Goal: Transaction & Acquisition: Purchase product/service

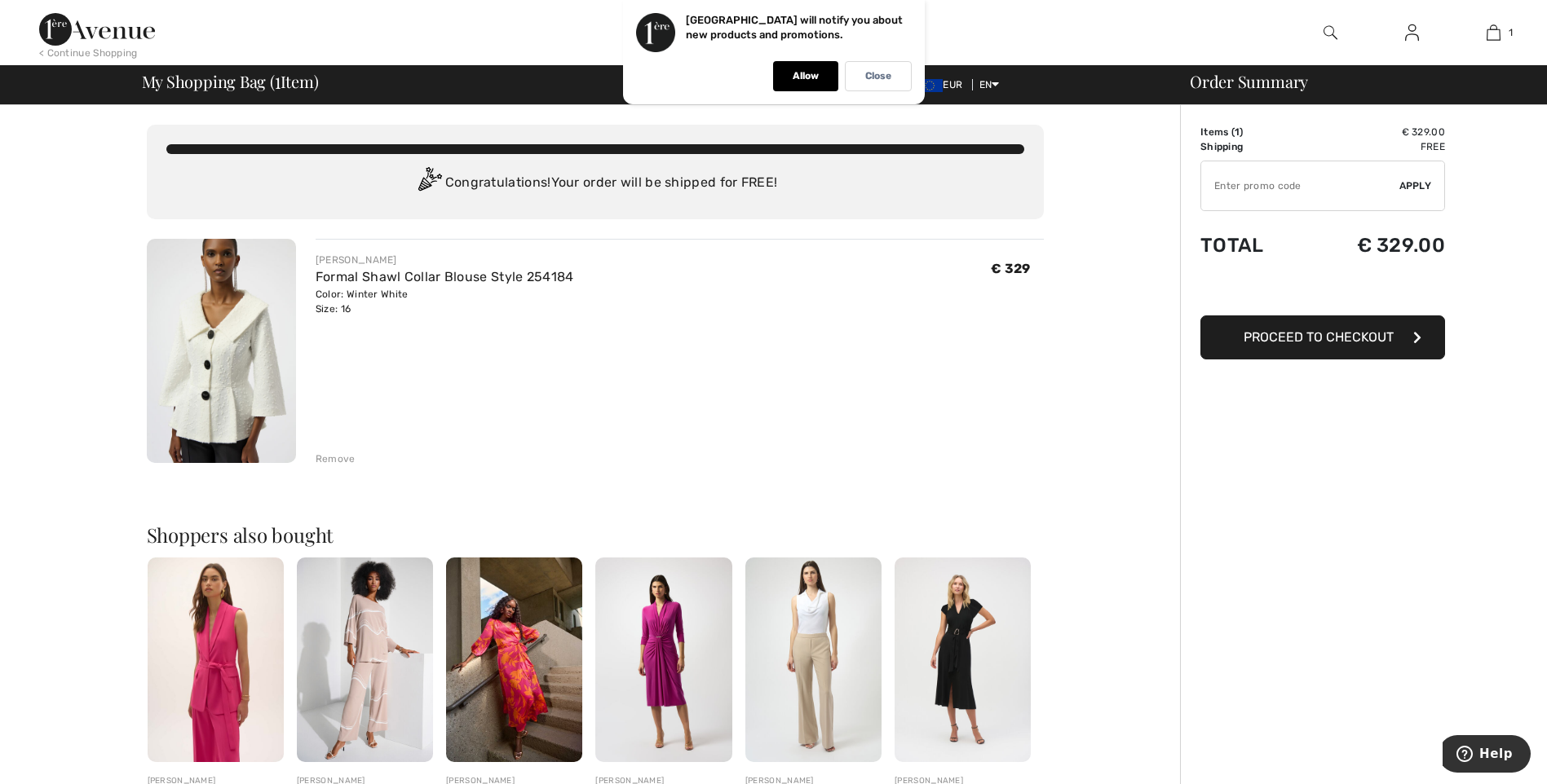
click at [334, 463] on div "Remove" at bounding box center [335, 459] width 40 height 15
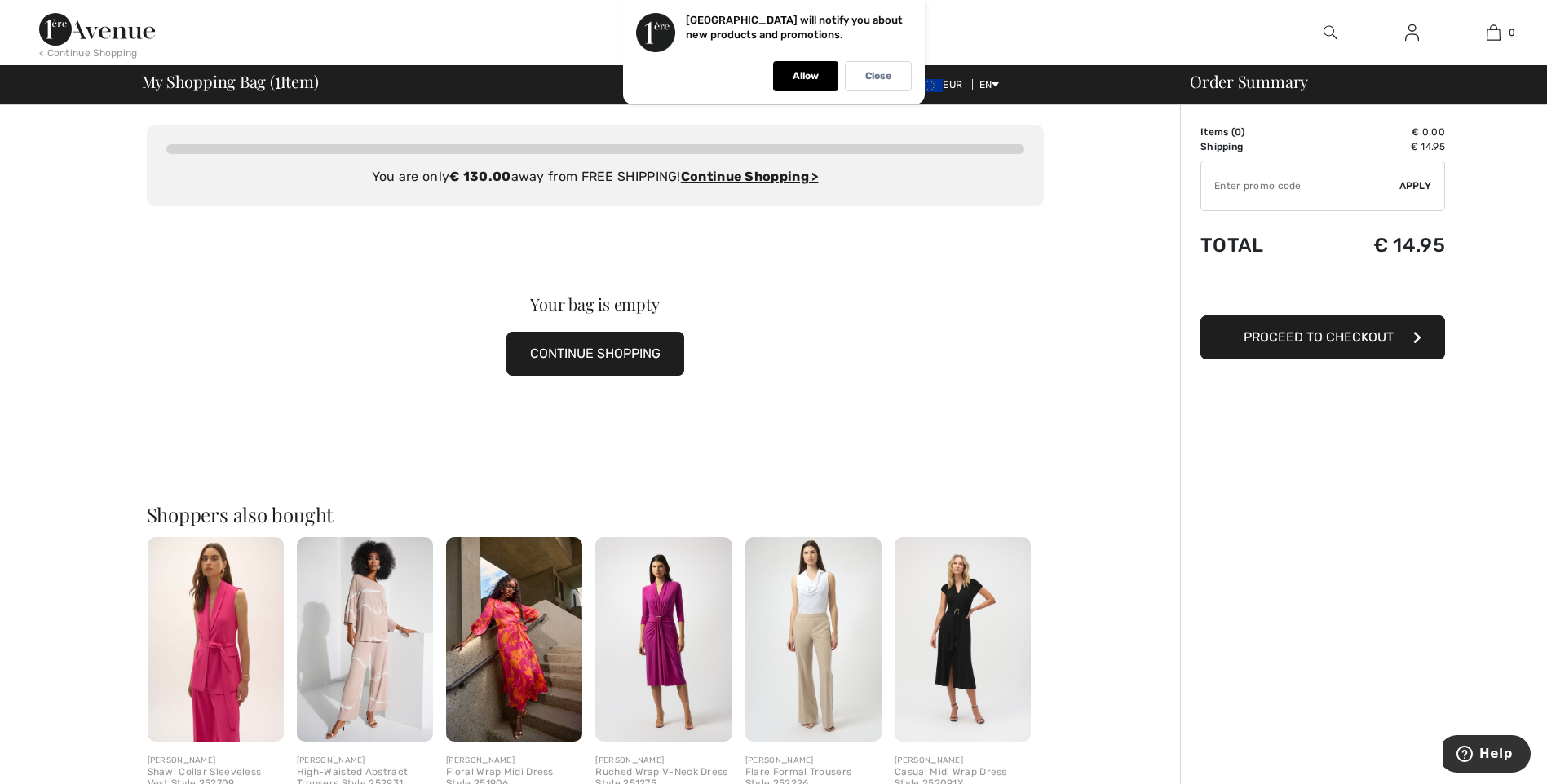
click at [1326, 37] on img at bounding box center [1331, 33] width 14 height 19
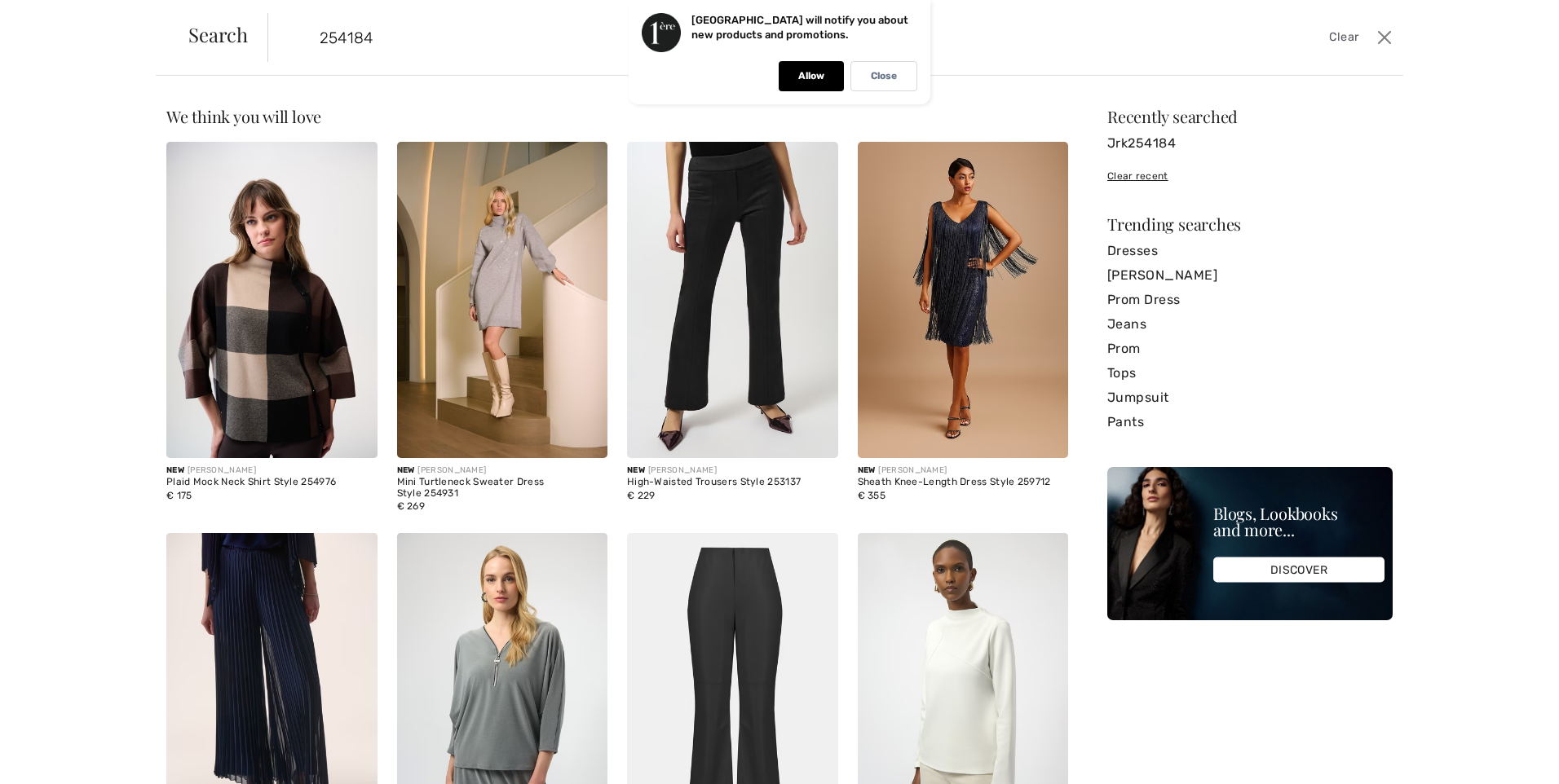
type input "254184"
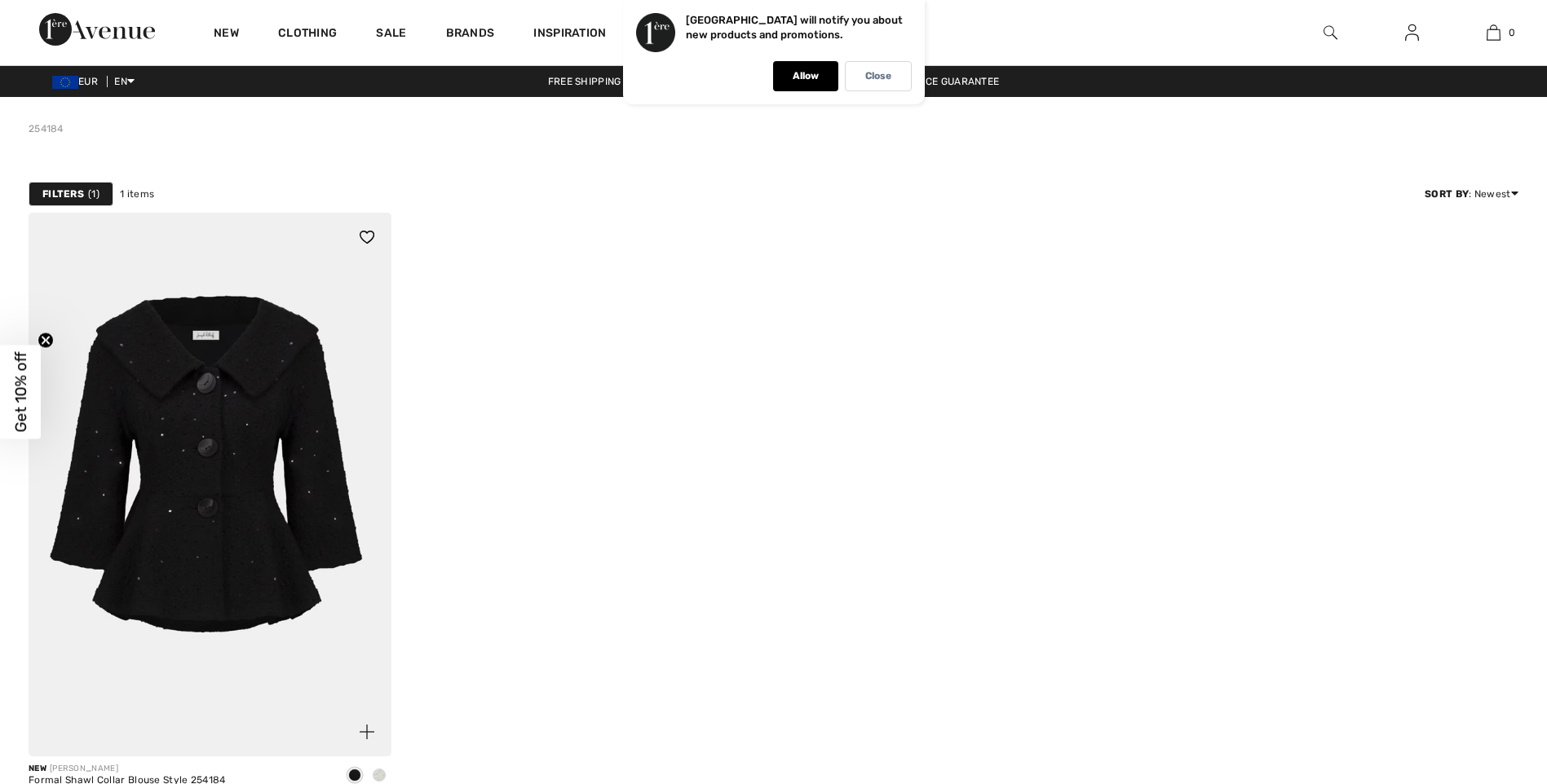
click at [221, 451] on img at bounding box center [209, 485] width 363 height 544
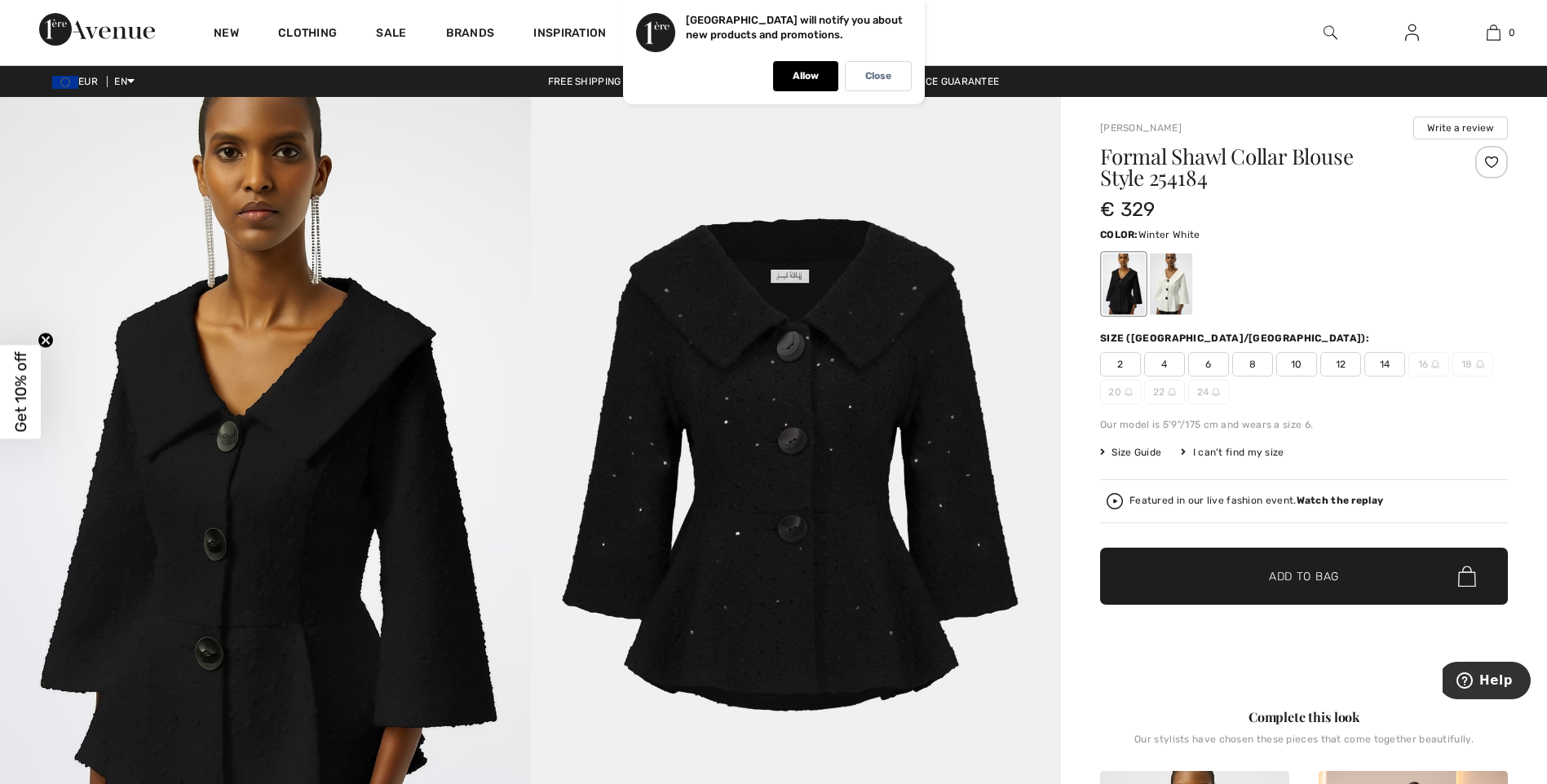
click at [1173, 275] on div at bounding box center [1171, 283] width 42 height 61
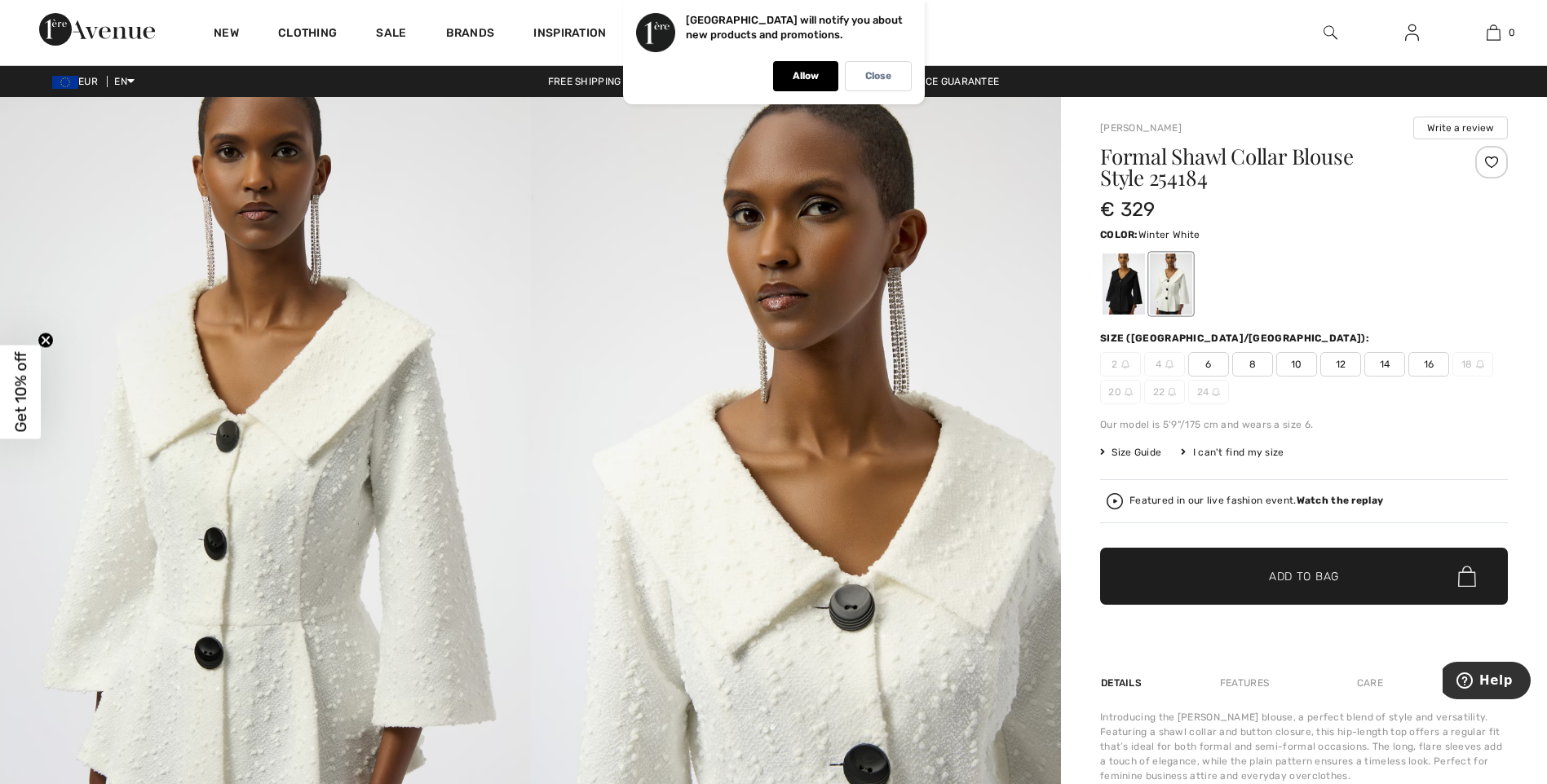
click at [1426, 364] on span "16" at bounding box center [1429, 365] width 41 height 25
click at [1347, 567] on span "✔ Added to Bag Add to Bag" at bounding box center [1304, 576] width 408 height 57
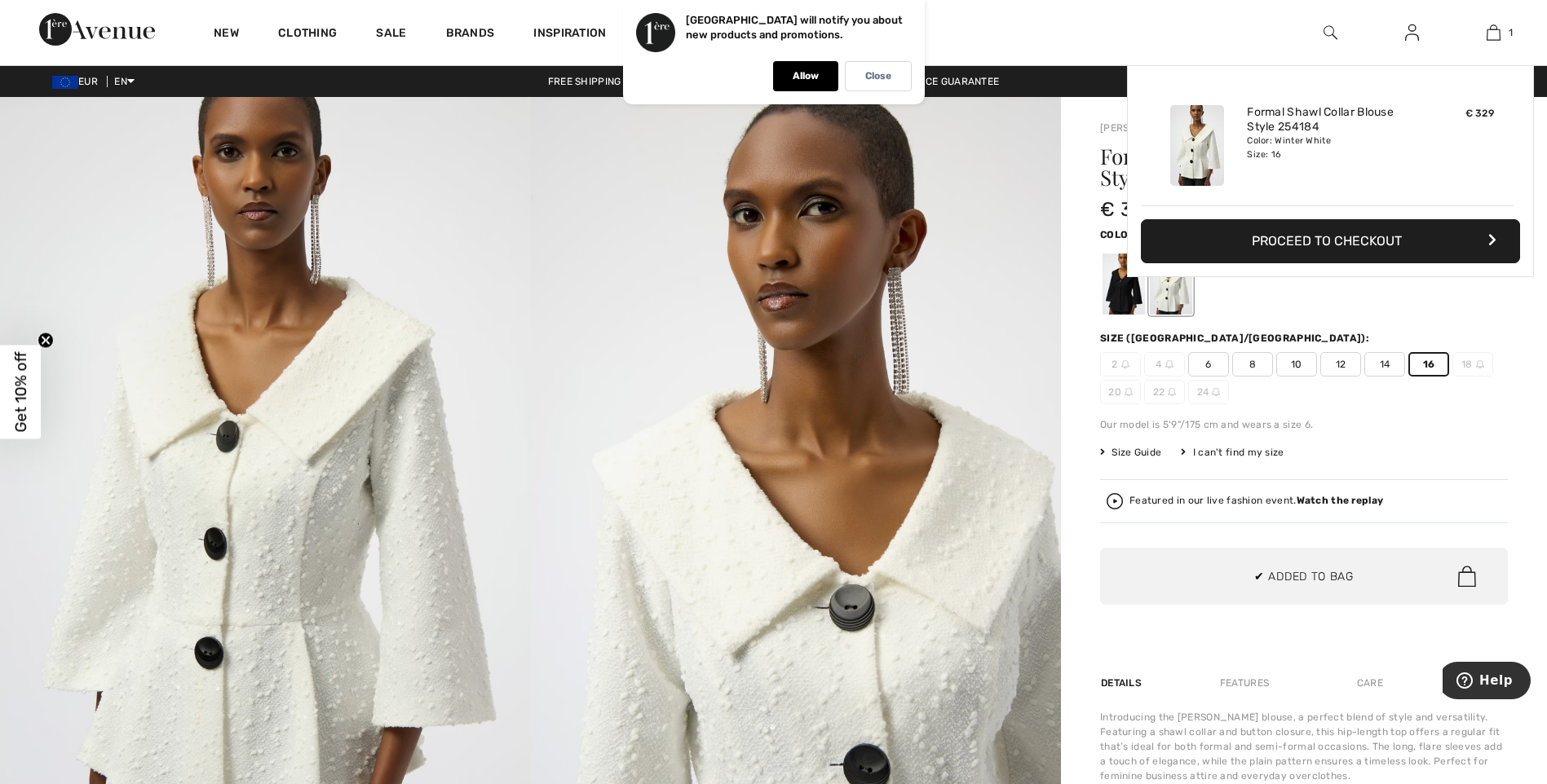
click at [1426, 365] on span "16" at bounding box center [1429, 365] width 41 height 25
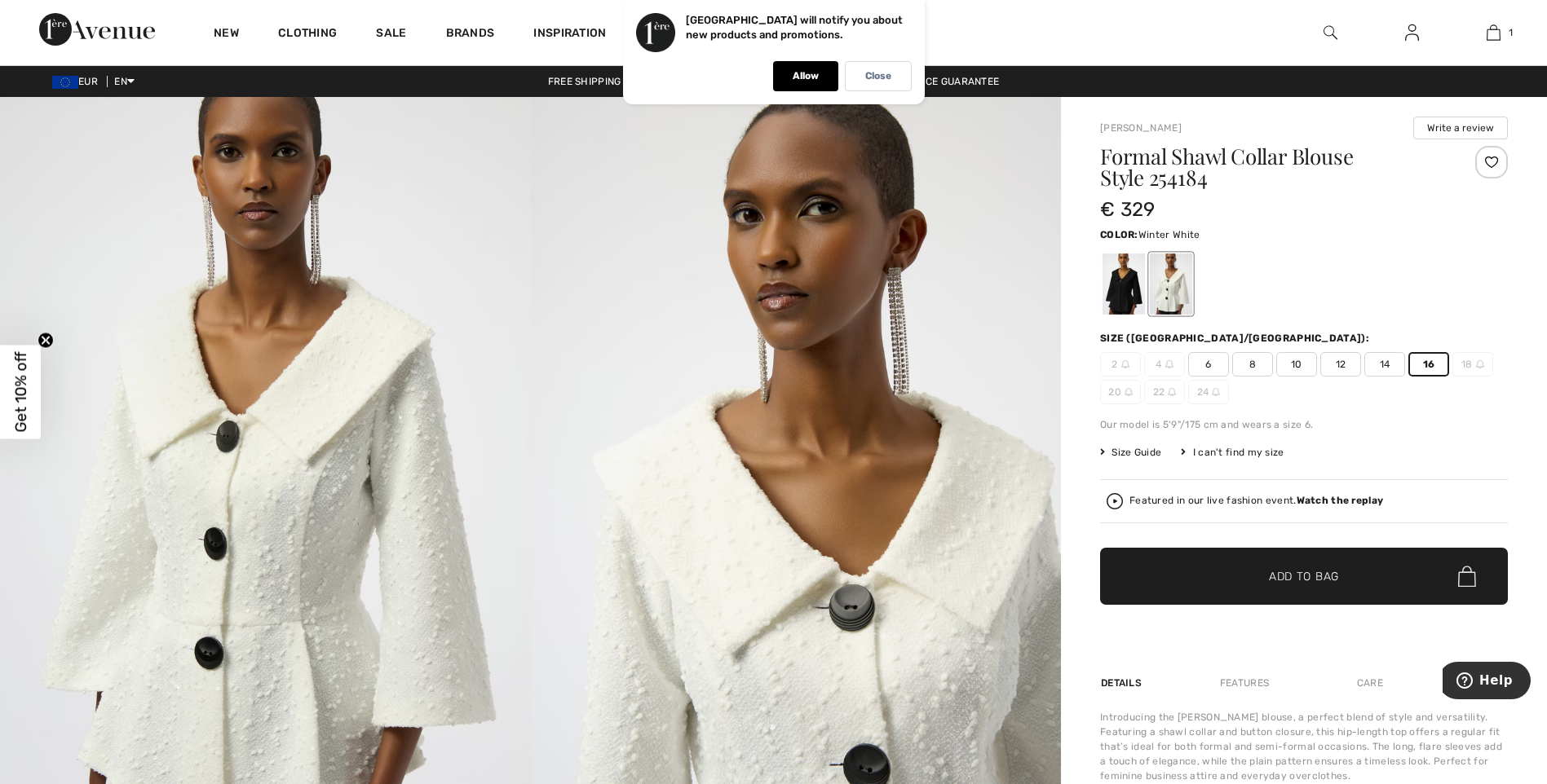
click at [1347, 563] on span "✔ Added to Bag Add to Bag" at bounding box center [1304, 576] width 408 height 57
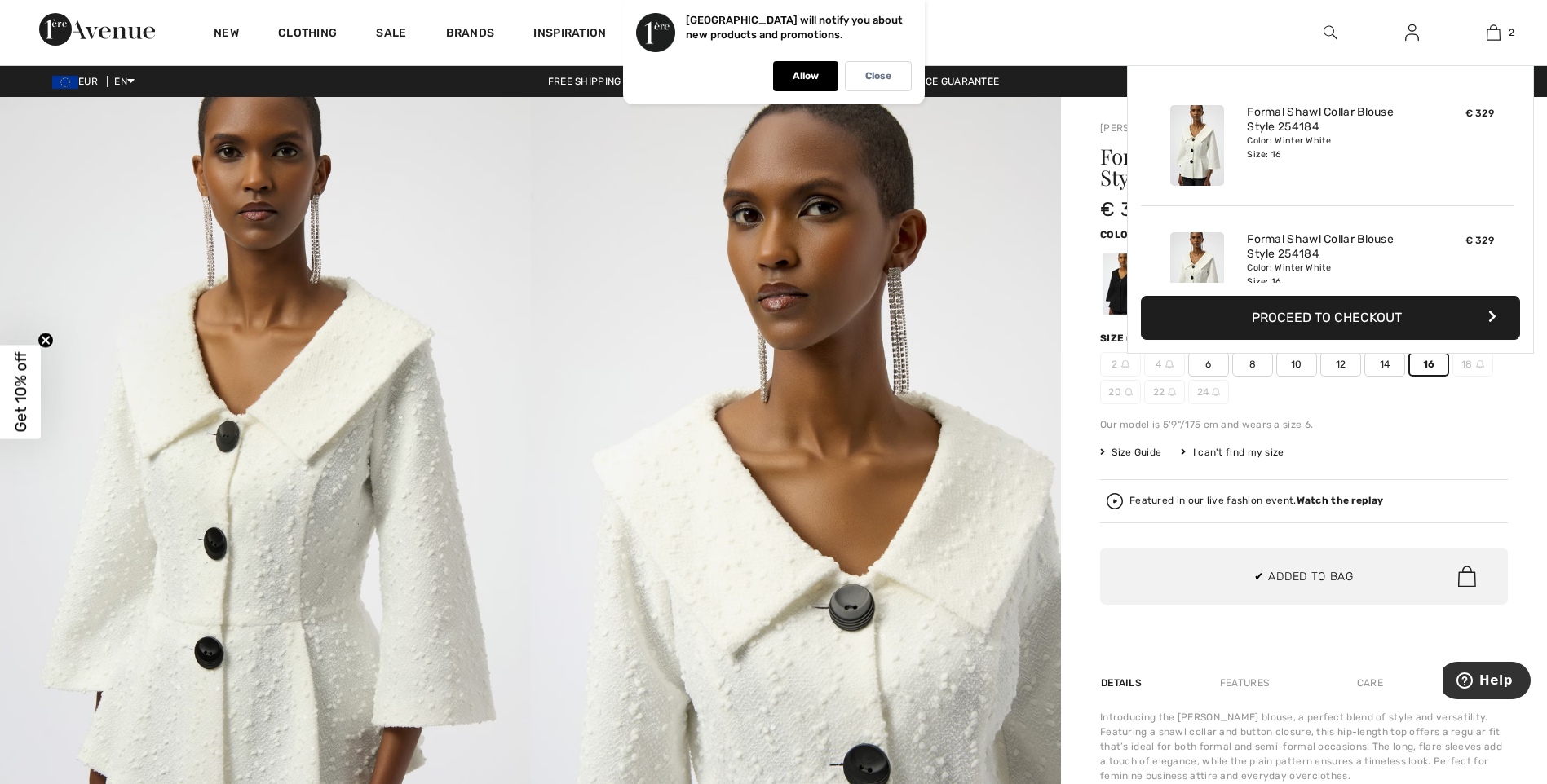
scroll to position [50, 0]
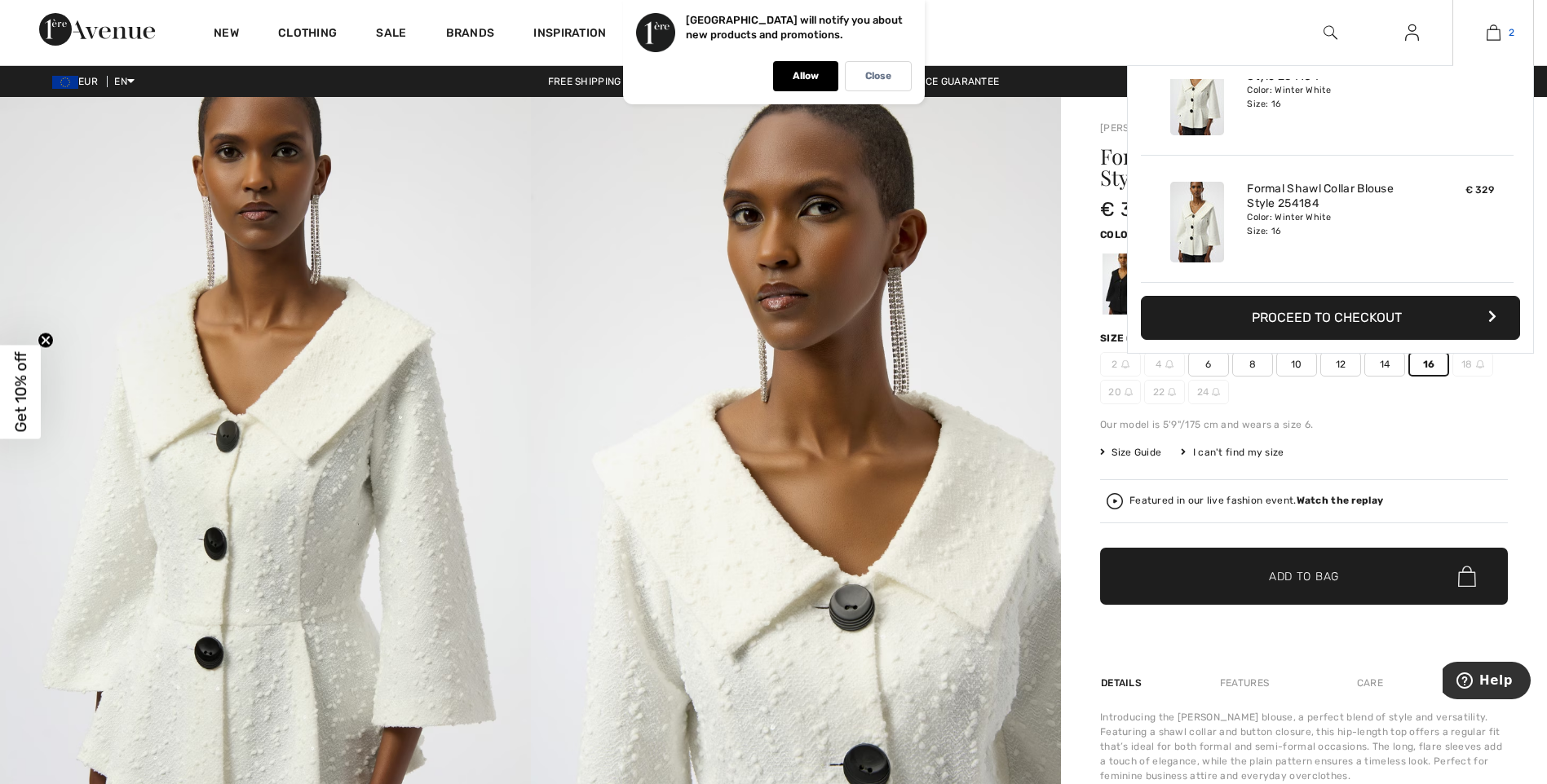
click at [1502, 31] on link "2" at bounding box center [1492, 33] width 79 height 19
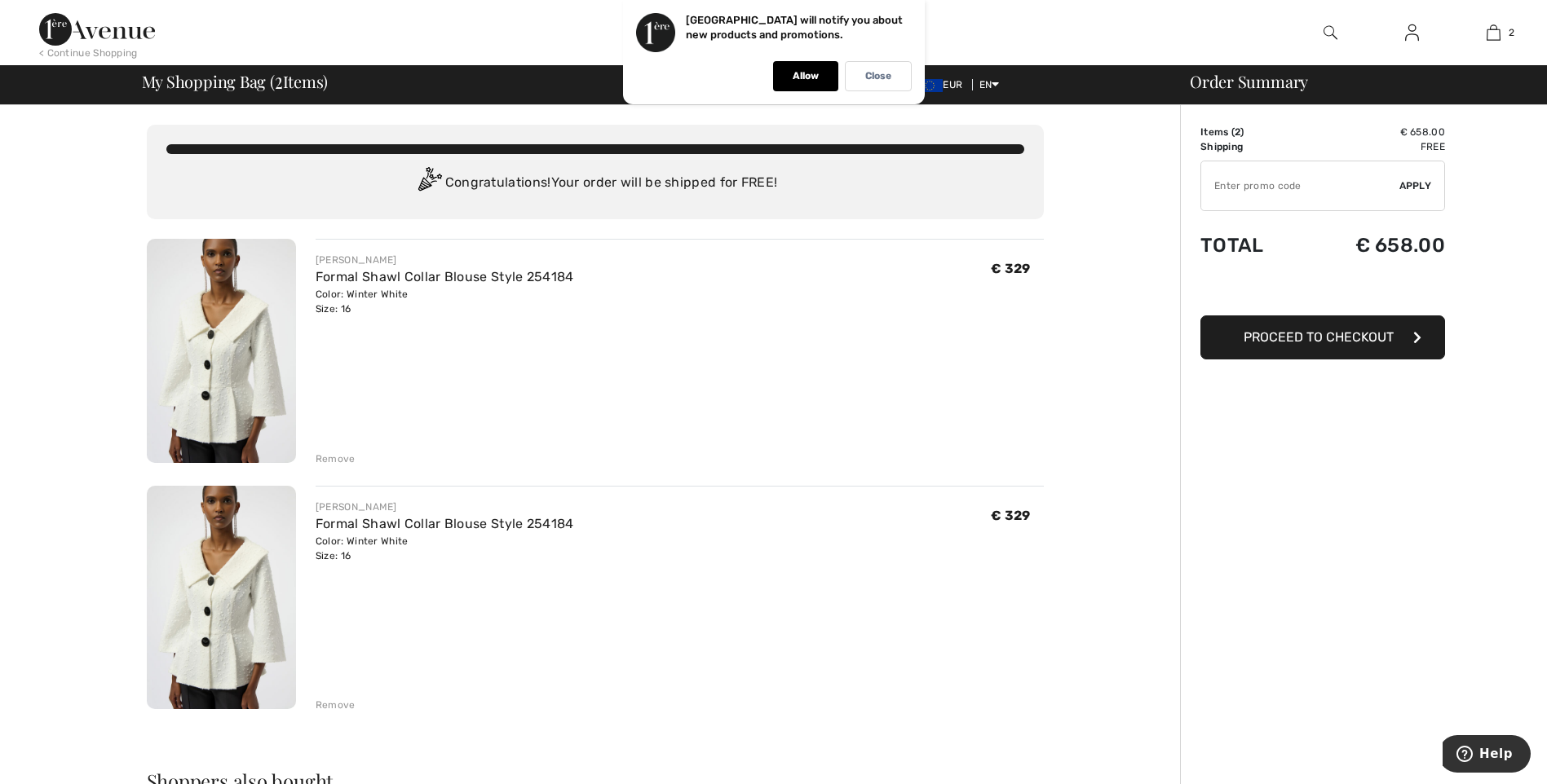
click at [1350, 332] on span "Proceed to Checkout" at bounding box center [1318, 337] width 150 height 16
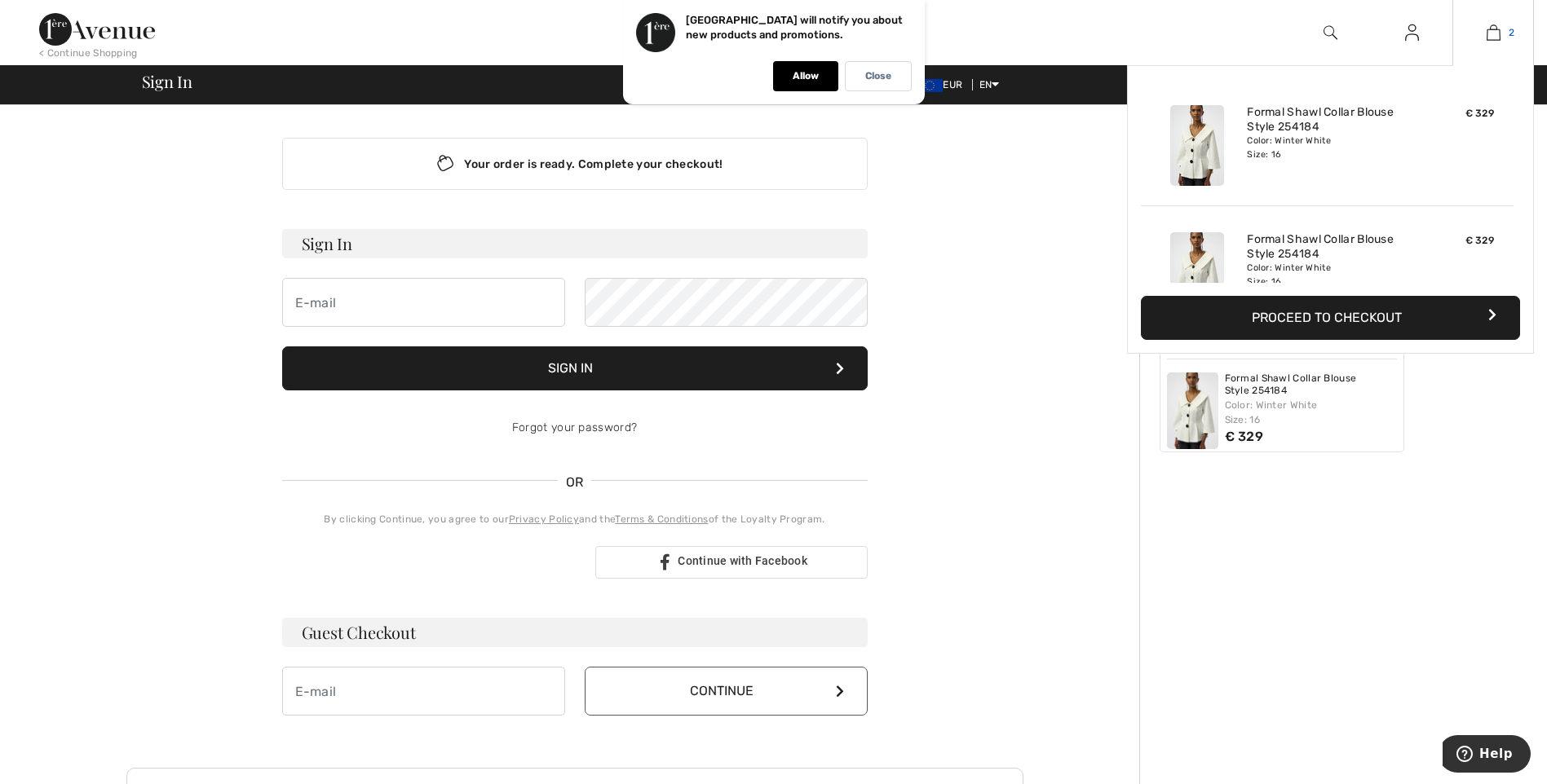
click at [1484, 37] on link "2" at bounding box center [1492, 33] width 79 height 19
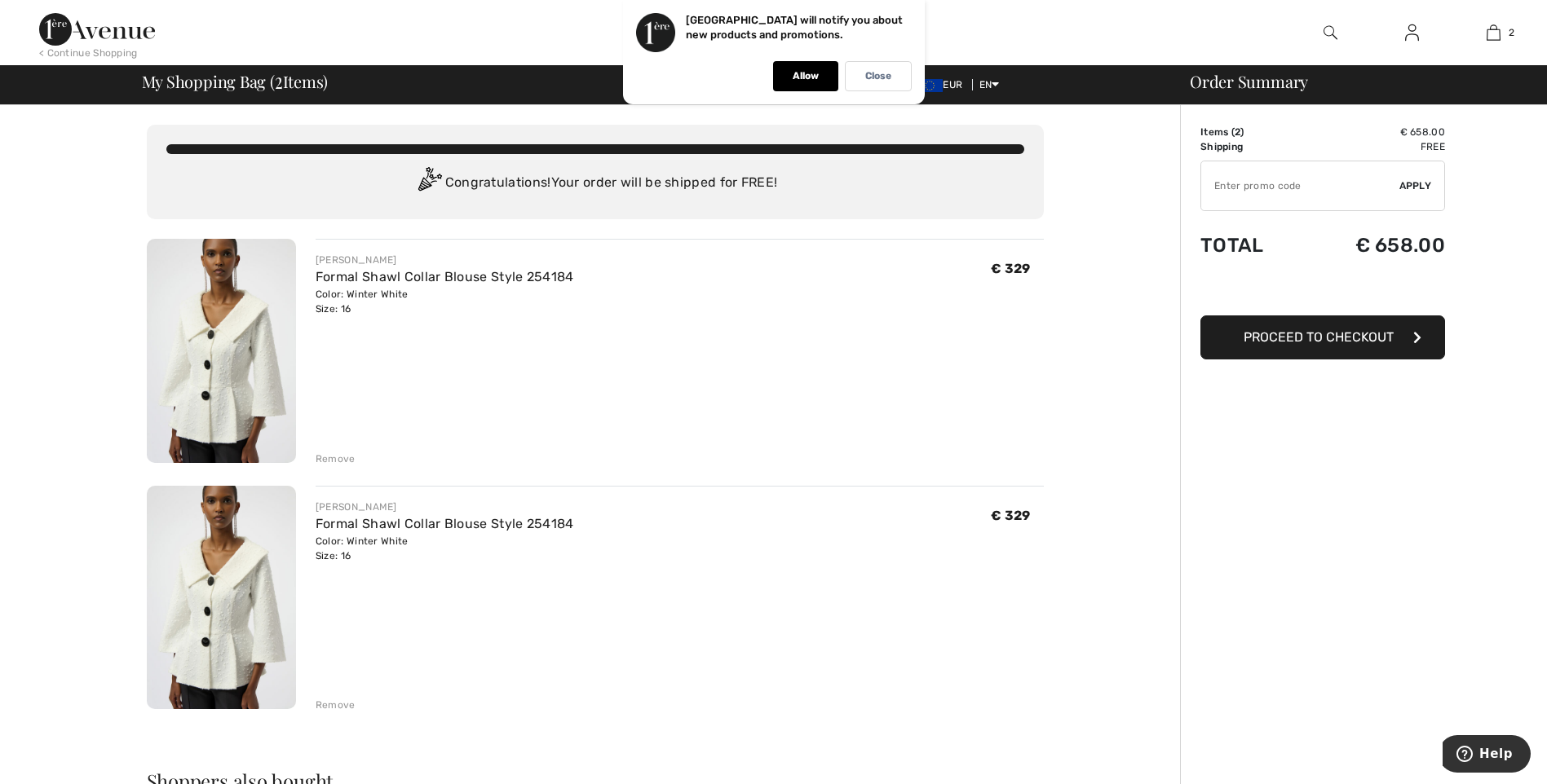
click at [1317, 335] on span "Proceed to Checkout" at bounding box center [1318, 337] width 150 height 16
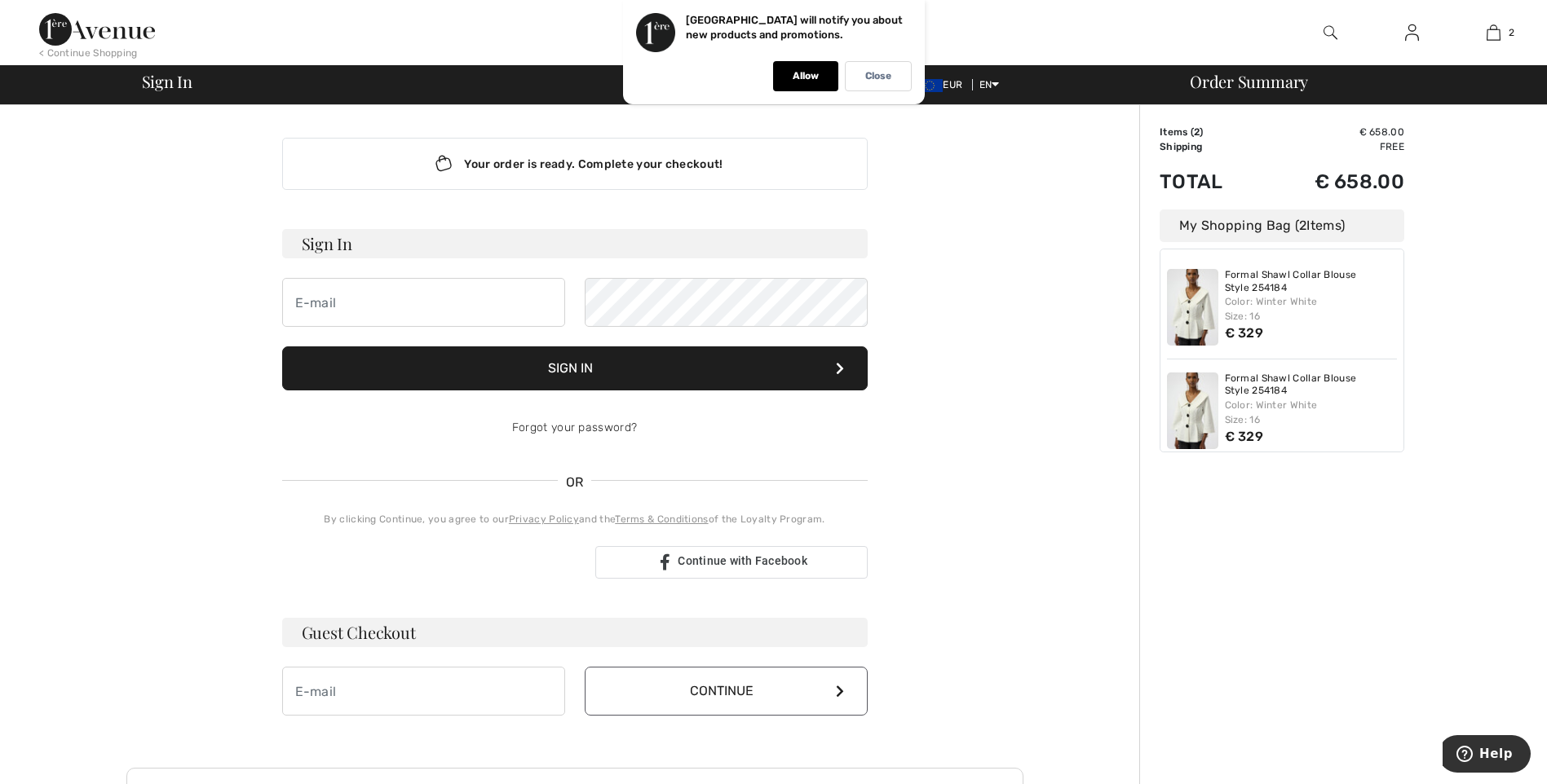
click at [602, 162] on div "Your order is ready. Complete your checkout!" at bounding box center [574, 163] width 585 height 52
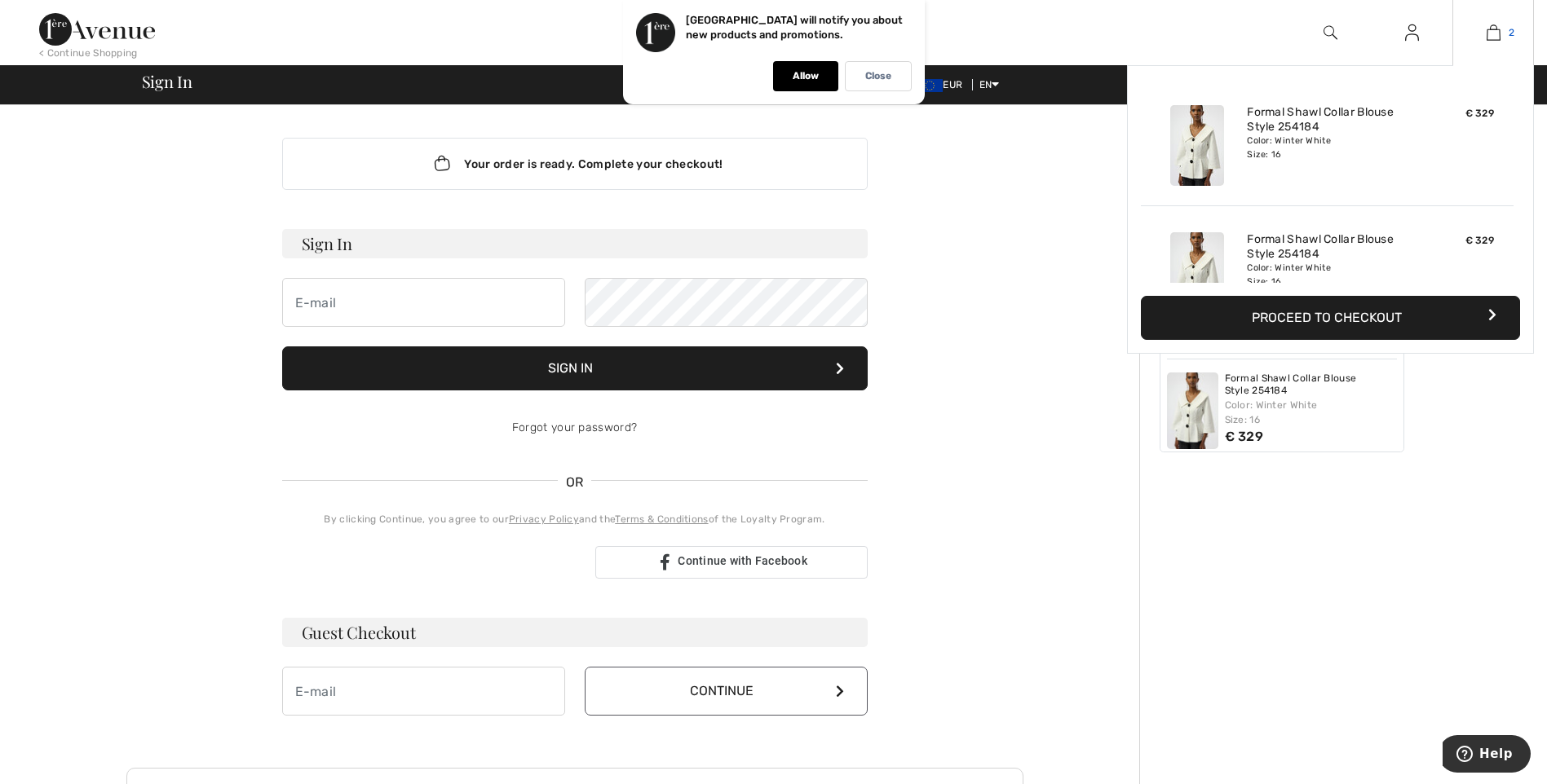
click at [1498, 32] on img at bounding box center [1493, 33] width 14 height 19
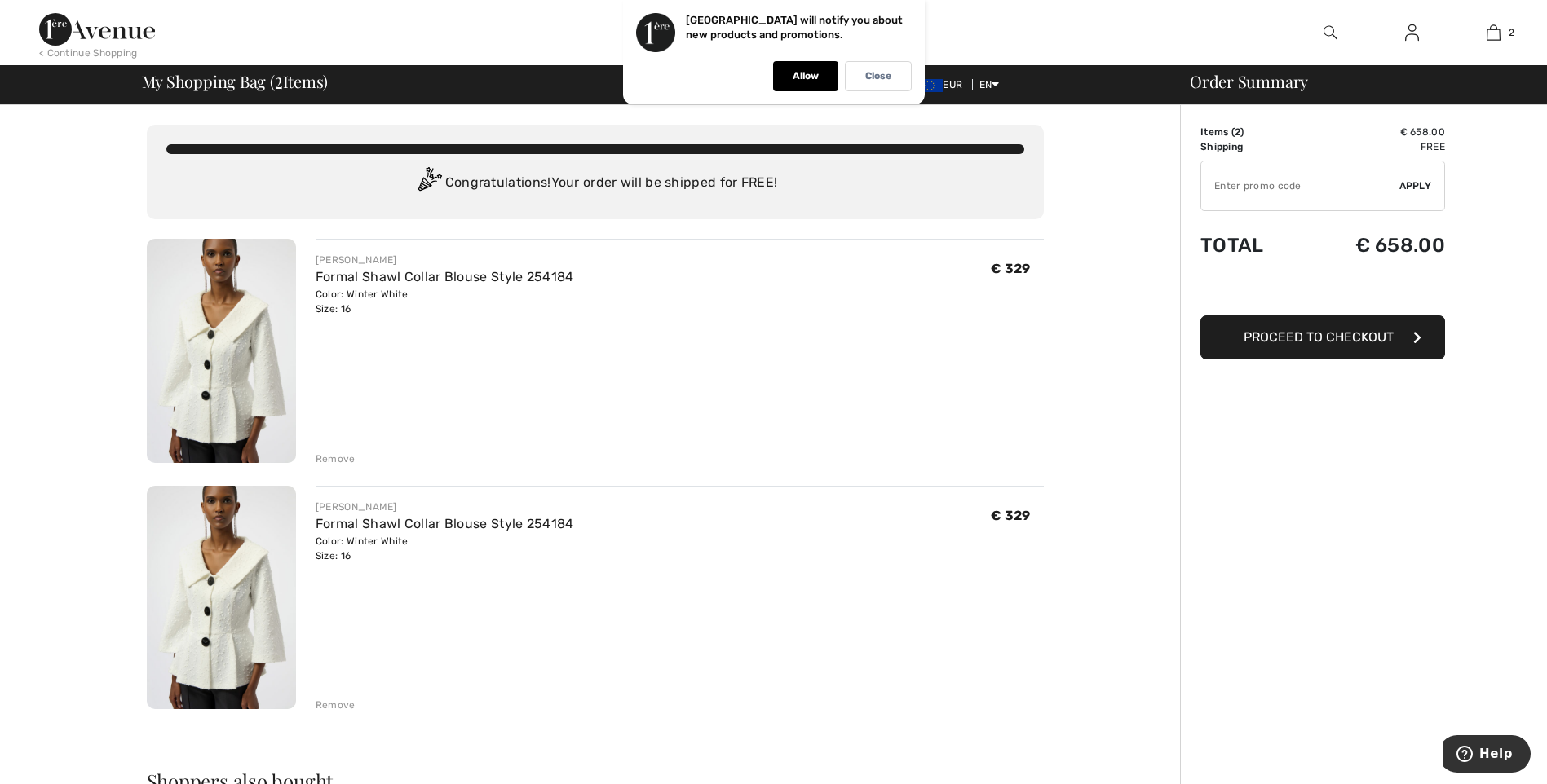
click at [695, 194] on div "Congratulations! Your order will be shipped for FREE!" at bounding box center [594, 183] width 857 height 33
drag, startPoint x: 690, startPoint y: 429, endPoint x: 313, endPoint y: 103, distance: 498.4
click at [313, 103] on div "My Shopping Bag ( 2 Items) EUR EN English Français Order Summary" at bounding box center [774, 85] width 1547 height 39
click at [887, 71] on p "Close" at bounding box center [879, 76] width 26 height 12
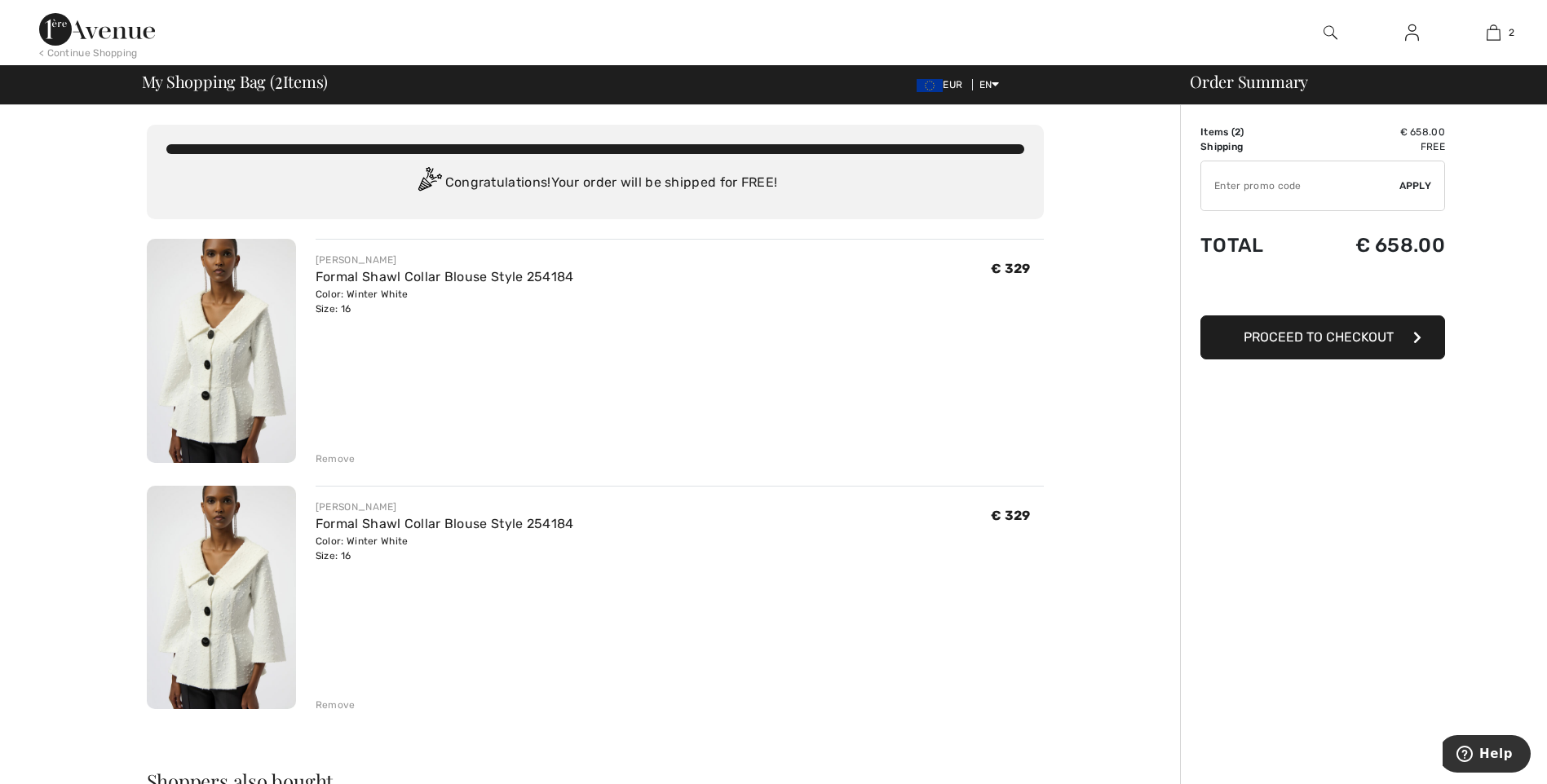
click at [1343, 333] on span "Proceed to Checkout" at bounding box center [1318, 337] width 150 height 16
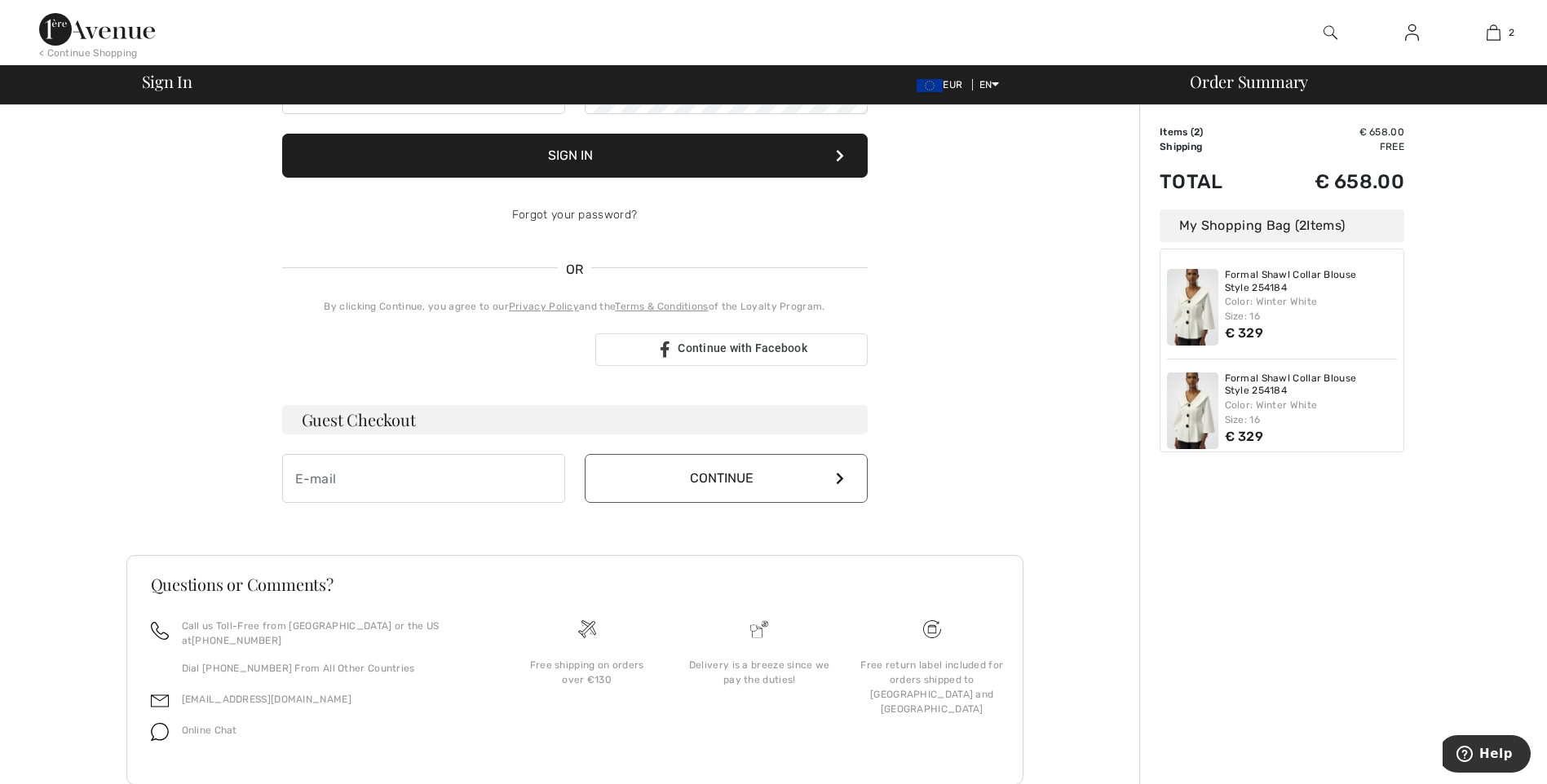
scroll to position [239, 0]
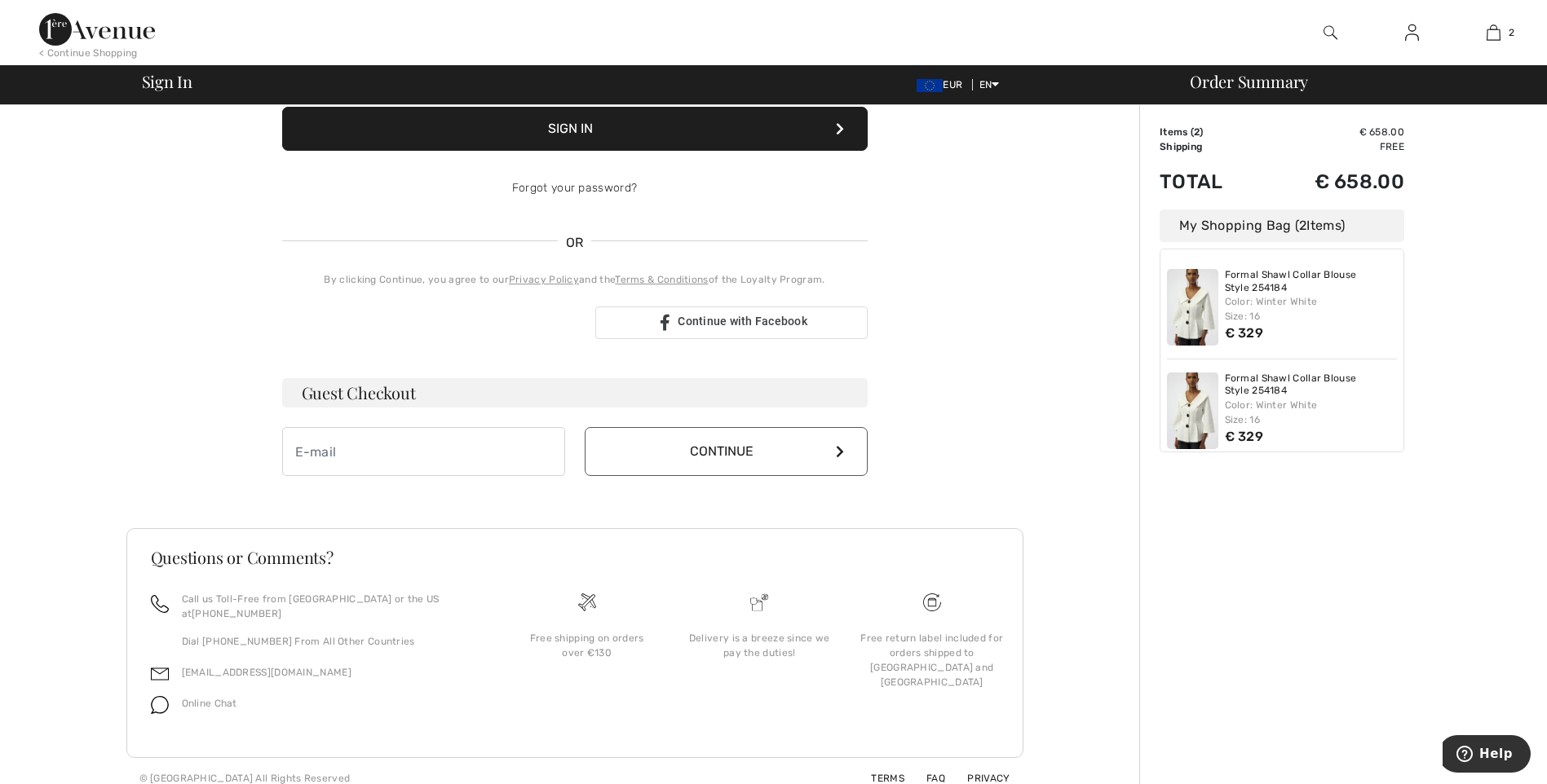
click at [577, 389] on h3 "Guest Checkout" at bounding box center [574, 392] width 585 height 29
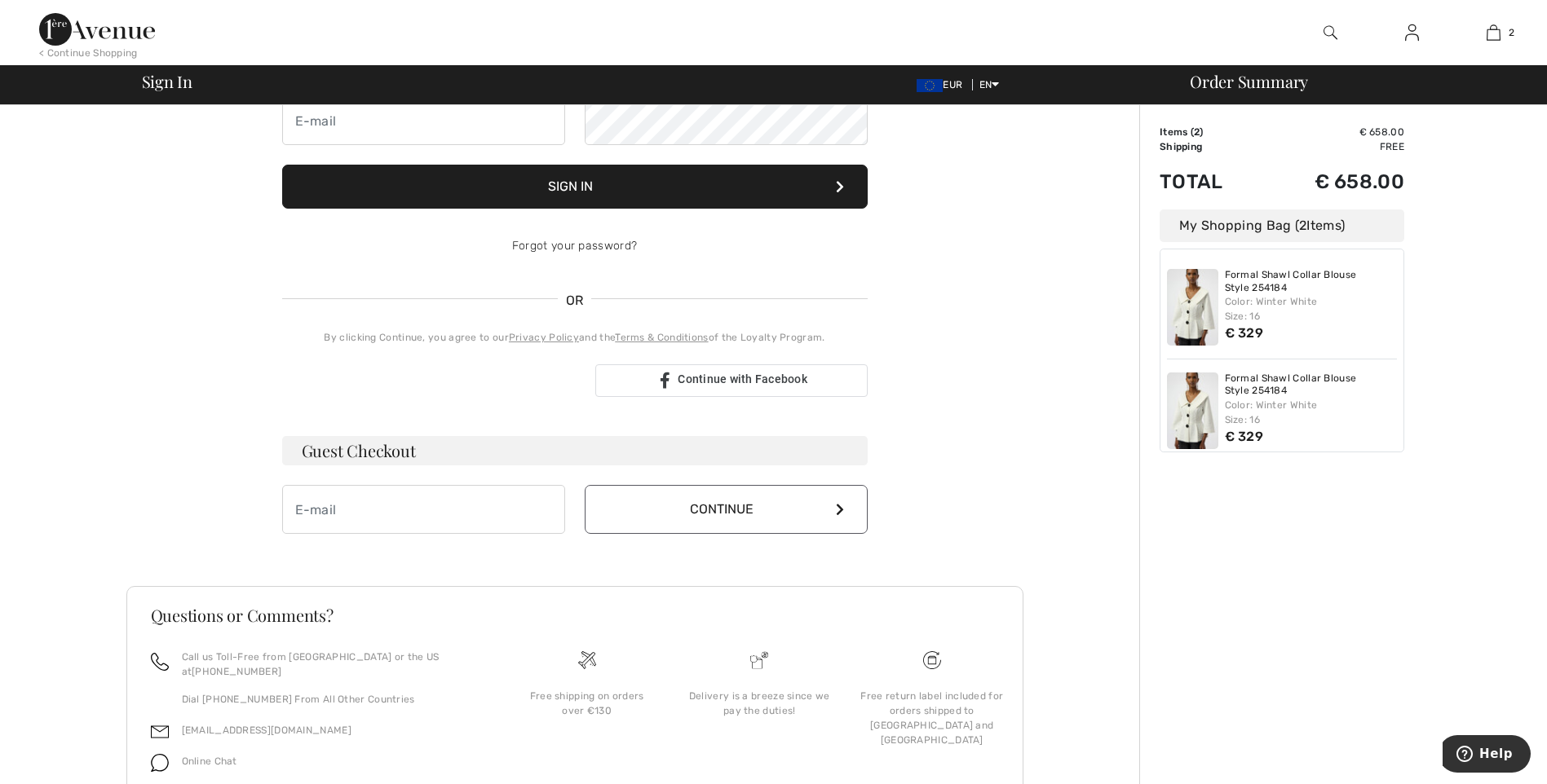
scroll to position [0, 0]
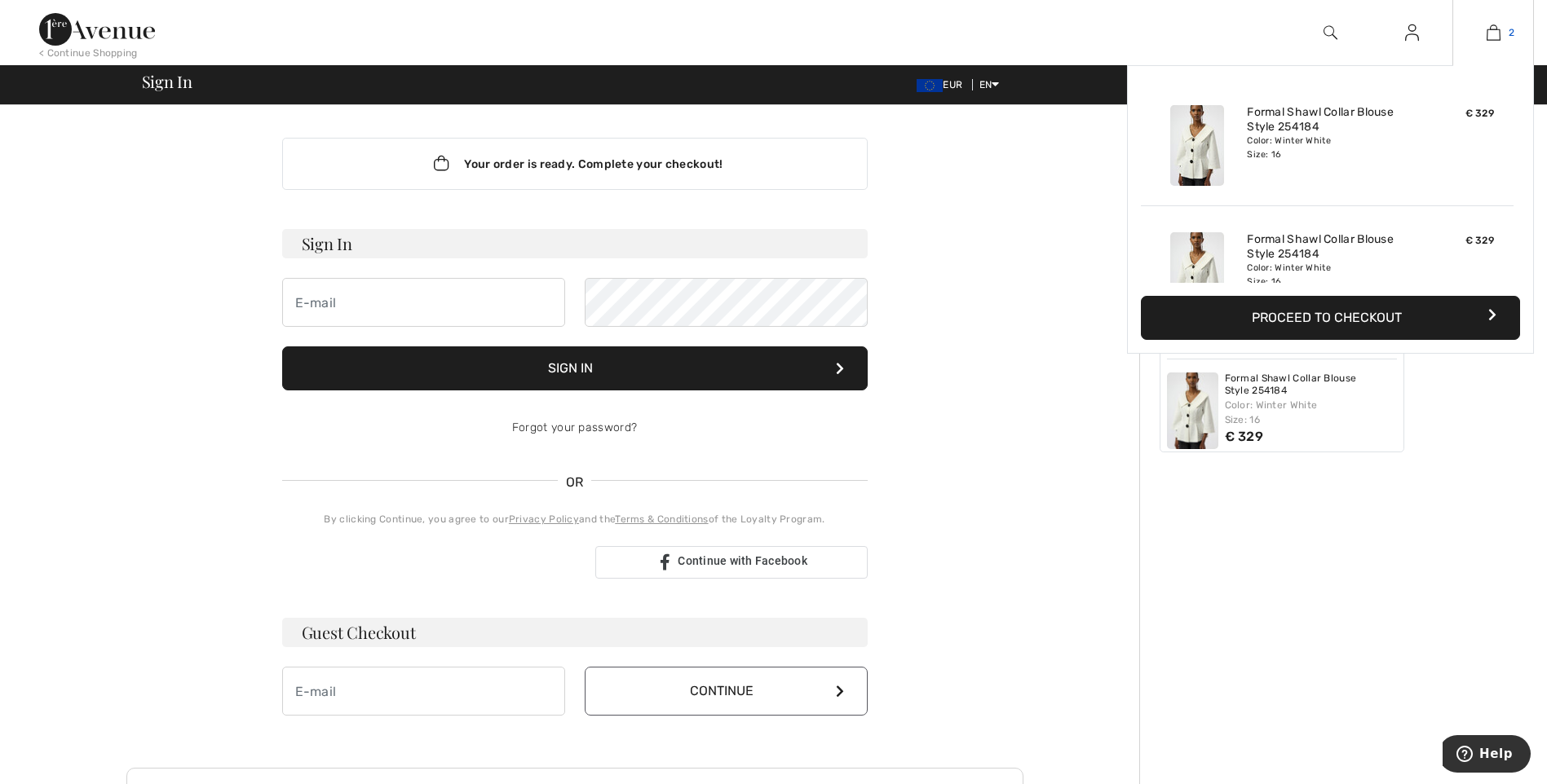
click at [1489, 40] on img at bounding box center [1493, 33] width 14 height 19
